Goal: Task Accomplishment & Management: Manage account settings

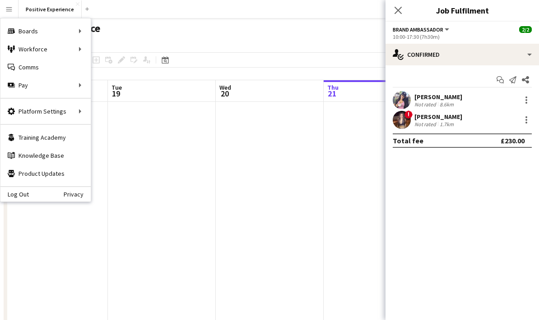
scroll to position [0, 310]
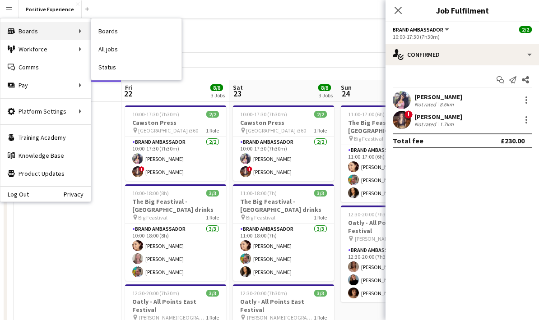
click at [31, 35] on div "Boards Boards" at bounding box center [45, 31] width 90 height 18
click at [72, 33] on div "Boards Boards" at bounding box center [45, 31] width 90 height 18
click at [42, 29] on div "Boards Boards" at bounding box center [45, 31] width 90 height 18
click at [42, 25] on div "Boards Boards" at bounding box center [45, 31] width 90 height 18
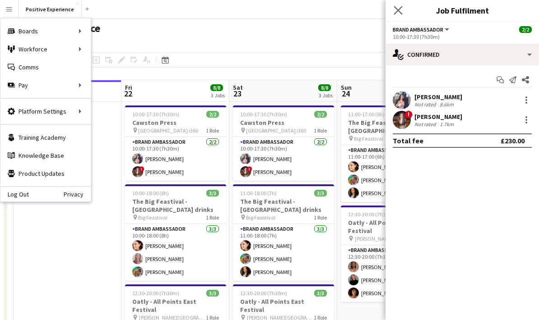
click at [403, 15] on app-icon "Close pop-in" at bounding box center [398, 10] width 13 height 13
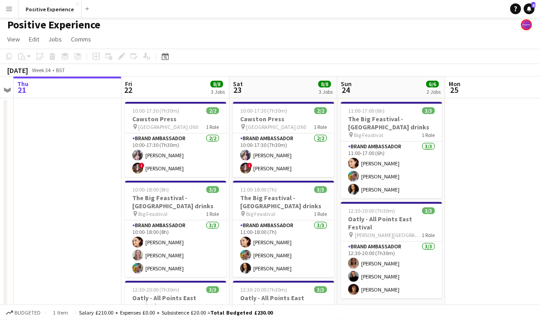
scroll to position [4, 0]
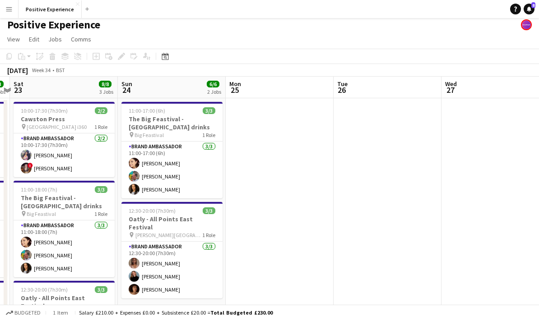
drag, startPoint x: 403, startPoint y: 15, endPoint x: 162, endPoint y: 240, distance: 329.6
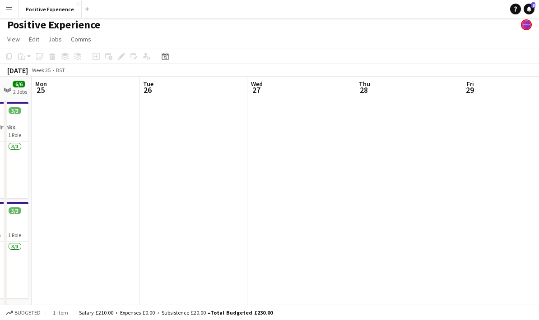
drag, startPoint x: 162, startPoint y: 240, endPoint x: 179, endPoint y: 188, distance: 55.0
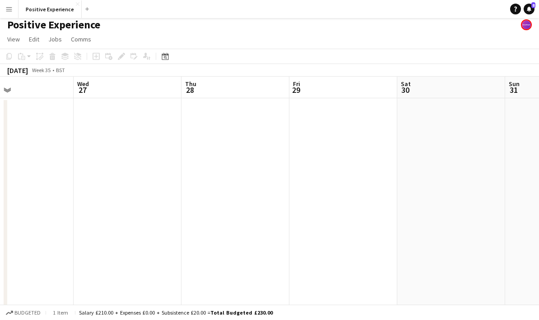
drag, startPoint x: 179, startPoint y: 188, endPoint x: 178, endPoint y: 206, distance: 18.1
drag, startPoint x: 178, startPoint y: 206, endPoint x: 149, endPoint y: 207, distance: 28.9
drag, startPoint x: 149, startPoint y: 207, endPoint x: 161, endPoint y: 210, distance: 12.5
drag, startPoint x: 161, startPoint y: 210, endPoint x: 173, endPoint y: 214, distance: 12.8
drag, startPoint x: 173, startPoint y: 214, endPoint x: 196, endPoint y: 217, distance: 22.8
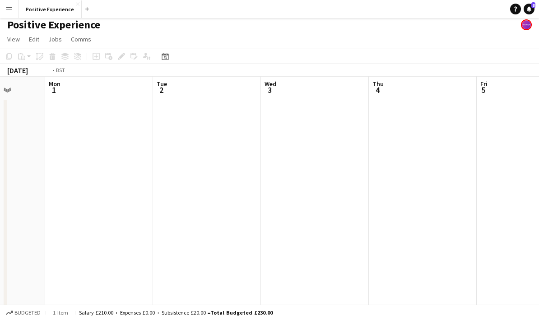
click at [197, 217] on app-calendar-viewport "Fri 29 Sat 30 Sun 31 Mon 1 Tue 2 Wed 3 Thu 4 Fri 5 Sat 6 Sun 7" at bounding box center [269, 237] width 539 height 321
drag, startPoint x: 196, startPoint y: 217, endPoint x: 210, endPoint y: 223, distance: 15.2
drag, startPoint x: 210, startPoint y: 223, endPoint x: 167, endPoint y: 222, distance: 42.5
drag, startPoint x: 167, startPoint y: 222, endPoint x: 182, endPoint y: 220, distance: 14.5
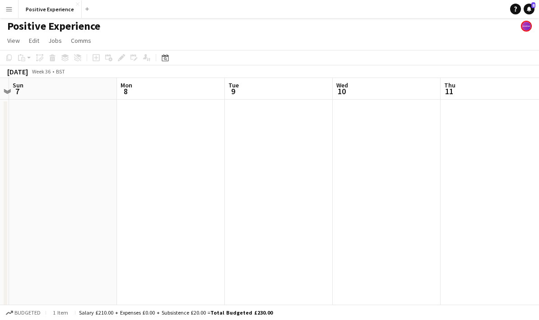
drag, startPoint x: 182, startPoint y: 220, endPoint x: 255, endPoint y: 206, distance: 75.0
drag, startPoint x: 255, startPoint y: 206, endPoint x: 208, endPoint y: 216, distance: 48.9
drag, startPoint x: 208, startPoint y: 216, endPoint x: 193, endPoint y: 219, distance: 15.3
click at [193, 219] on app-calendar-viewport "Sat 6 Sun 7 Mon 8 Tue 9 Wed 10 Thu 11 Fri 12 Sat 13 Sun 14 Mon 15" at bounding box center [269, 238] width 539 height 321
drag, startPoint x: 193, startPoint y: 219, endPoint x: 184, endPoint y: 219, distance: 9.0
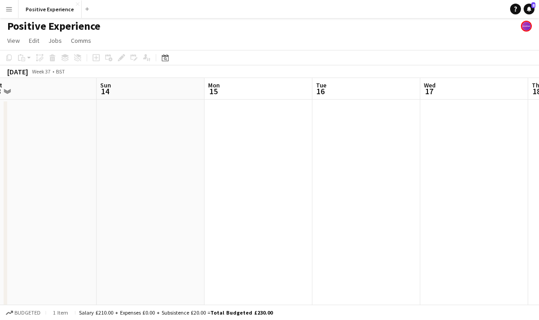
drag, startPoint x: 184, startPoint y: 219, endPoint x: 191, endPoint y: 219, distance: 7.7
drag, startPoint x: 191, startPoint y: 219, endPoint x: 180, endPoint y: 223, distance: 12.2
click at [181, 223] on app-calendar-viewport "Thu 11 Fri 12 Sat 13 Sun 14 Mon 15 Tue 16 Wed 17 Thu 18 Fri 19 Sat 20" at bounding box center [269, 238] width 539 height 321
drag, startPoint x: 180, startPoint y: 223, endPoint x: 245, endPoint y: 224, distance: 64.6
click at [245, 224] on app-calendar-viewport "Sat 13 Sun 14 Mon 15 Tue 16 Wed 17 Thu 18 Fri 19 Sat 20 Sun 21 Mon 22" at bounding box center [269, 238] width 539 height 321
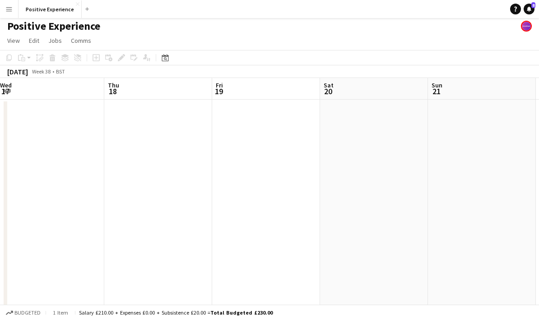
drag, startPoint x: 245, startPoint y: 224, endPoint x: 221, endPoint y: 219, distance: 23.9
drag, startPoint x: 221, startPoint y: 219, endPoint x: 377, endPoint y: 215, distance: 155.8
click at [377, 215] on app-calendar-viewport "Mon 15 Tue 16 Wed 17 Thu 18 Fri 19 Sat 20 Sun 21 Mon 22 Tue 23 Wed 24" at bounding box center [269, 238] width 539 height 321
drag, startPoint x: 377, startPoint y: 215, endPoint x: 306, endPoint y: 216, distance: 70.9
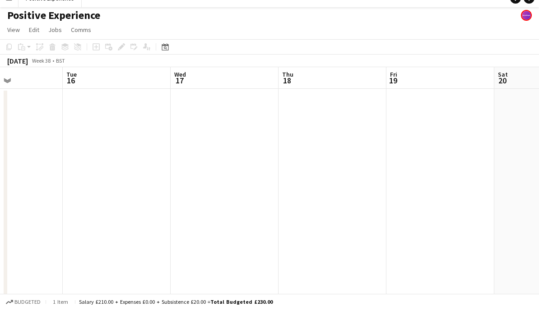
click at [308, 158] on app-date-cell at bounding box center [333, 250] width 108 height 300
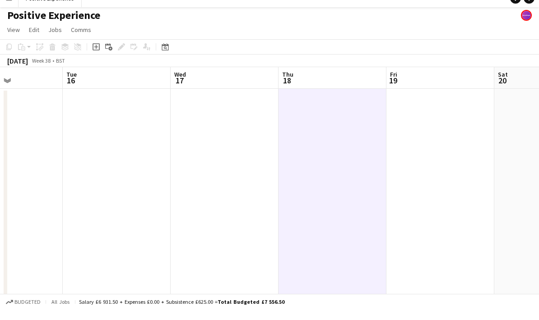
scroll to position [13, 0]
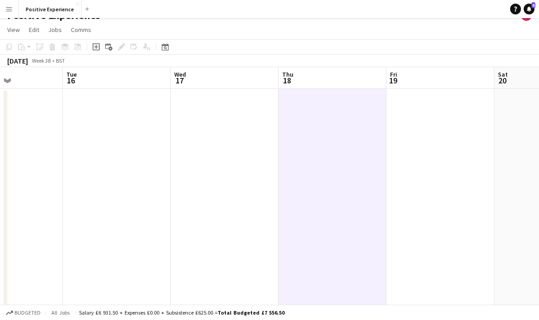
click at [220, 172] on app-date-cell at bounding box center [225, 239] width 108 height 300
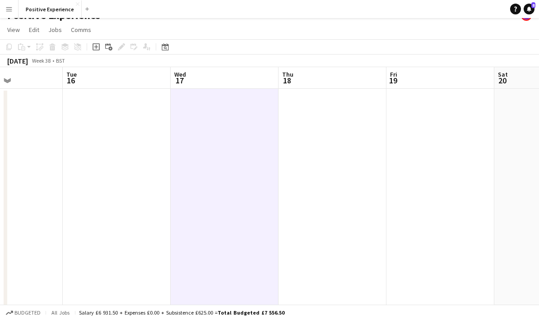
click at [14, 9] on button "Menu" at bounding box center [9, 9] width 18 height 18
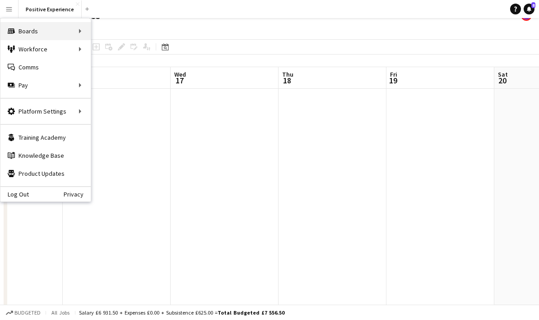
click at [20, 32] on div "Boards Boards" at bounding box center [45, 31] width 90 height 18
click at [28, 34] on div "Boards Boards" at bounding box center [45, 31] width 90 height 18
click at [61, 32] on div "Boards Boards" at bounding box center [45, 31] width 90 height 18
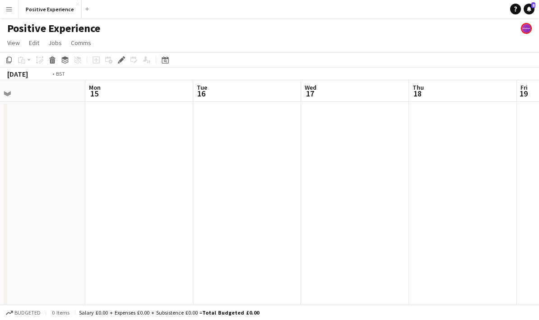
scroll to position [0, 261]
click at [356, 214] on app-date-cell at bounding box center [333, 252] width 108 height 300
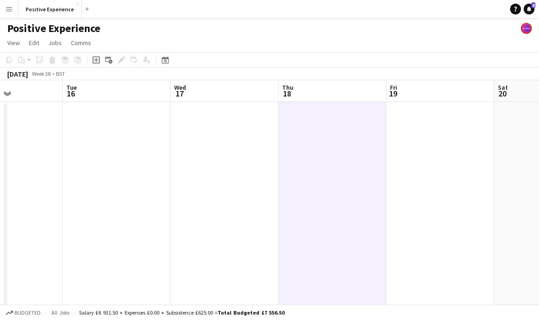
click at [449, 200] on app-date-cell at bounding box center [440, 252] width 108 height 300
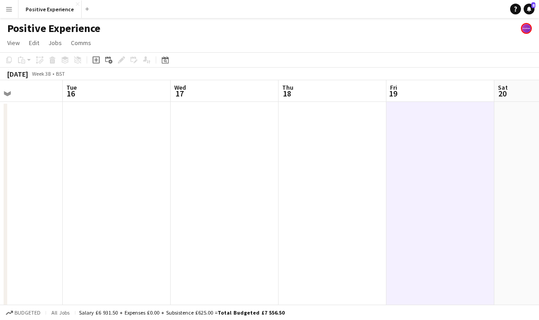
click at [9, 5] on button "Menu" at bounding box center [9, 9] width 18 height 18
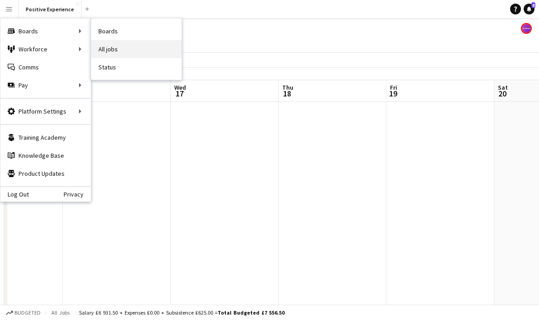
click at [126, 51] on link "All jobs" at bounding box center [136, 49] width 90 height 18
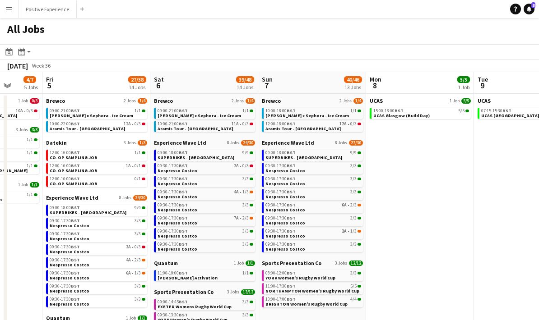
scroll to position [0, 282]
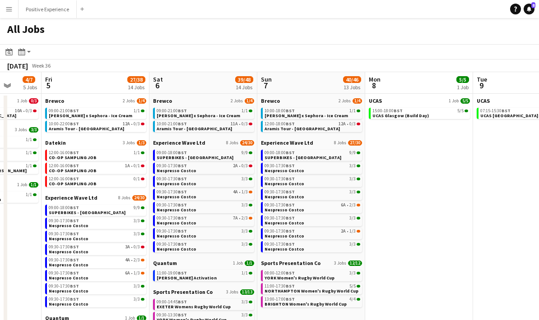
drag, startPoint x: 126, startPoint y: 51, endPoint x: 398, endPoint y: 189, distance: 305.0
click at [469, 203] on app-date-cell "UCAS 1 Job [DATE] 15:00-18:00 BST 5/5 UCAS Glasgow (Build Day)" at bounding box center [419, 273] width 108 height 358
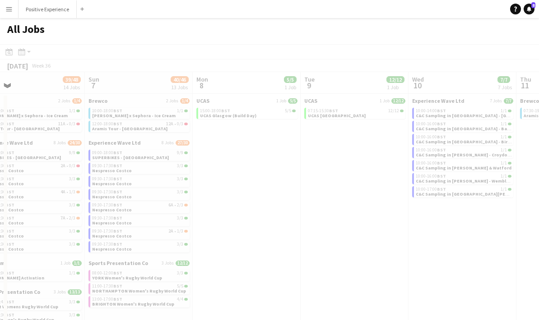
scroll to position [0, 260]
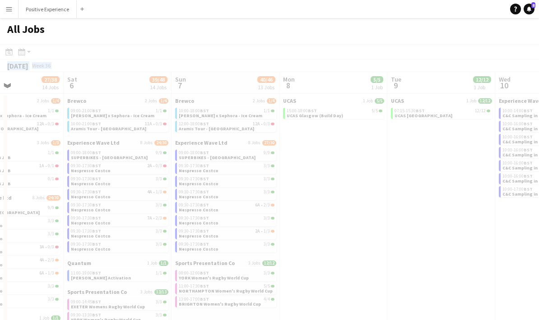
drag, startPoint x: 469, startPoint y: 203, endPoint x: 394, endPoint y: 213, distance: 75.1
click at [394, 212] on app-all-jobs "All Jobs Date picker [DATE] [DATE] [DATE] M [DATE] T [DATE] W [DATE] T [DATE] F…" at bounding box center [269, 235] width 539 height 434
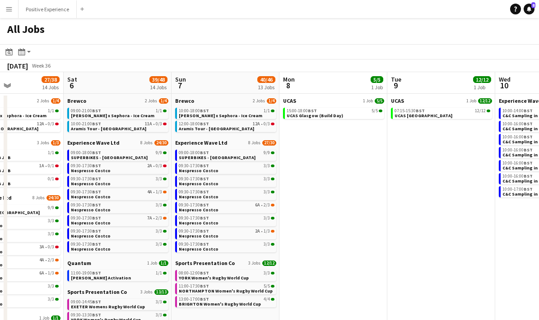
click at [437, 214] on app-date-cell "UCAS 1 Job 12/12 07:15-15:30 BST 12/12 UCAS Glasgow" at bounding box center [441, 273] width 108 height 358
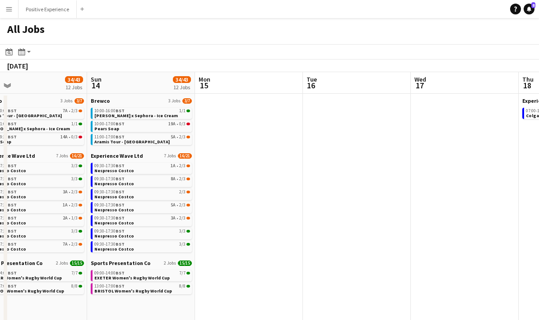
scroll to position [0, 267]
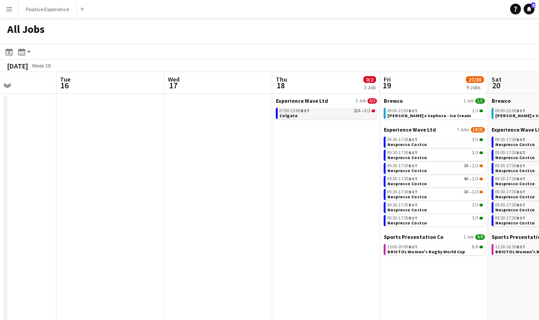
click at [343, 114] on link "07:00-13:00 BST 21A • 0/2 Colgate" at bounding box center [327, 113] width 96 height 10
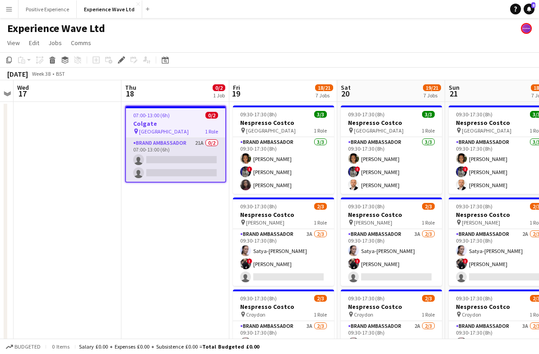
click at [178, 163] on app-card-role "Brand Ambassador 21A 0/2 07:00-13:00 (6h) single-neutral-actions single-neutral…" at bounding box center [175, 160] width 99 height 44
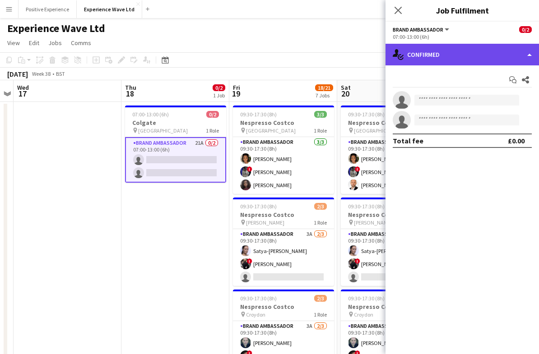
click at [526, 53] on div "single-neutral-actions-check-2 Confirmed" at bounding box center [461, 55] width 153 height 22
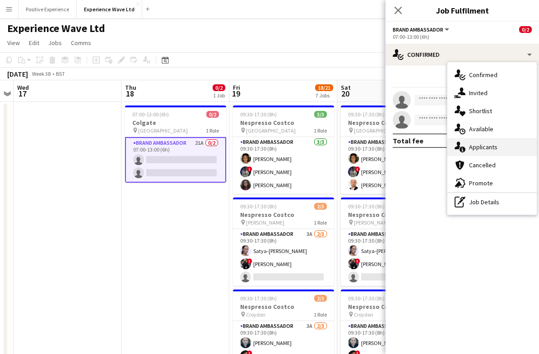
click at [501, 149] on div "single-neutral-actions-information Applicants" at bounding box center [491, 147] width 89 height 18
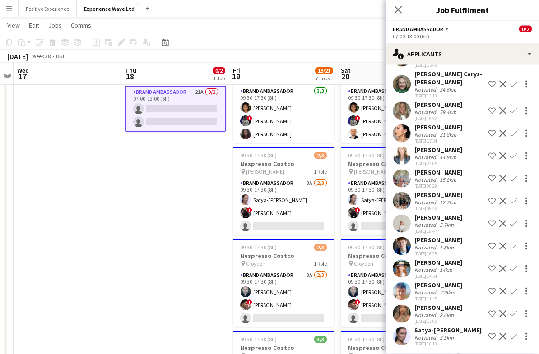
scroll to position [47, 0]
